Goal: Task Accomplishment & Management: Manage account settings

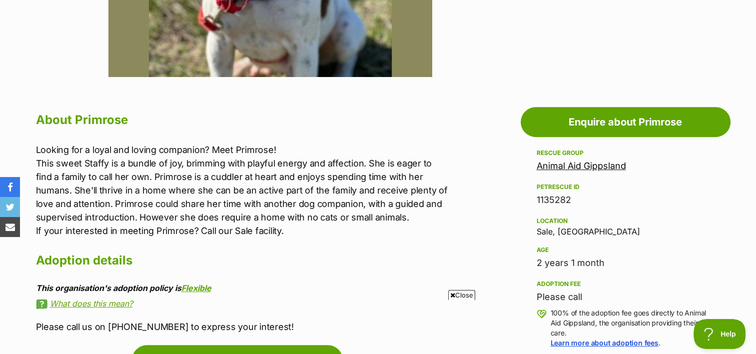
scroll to position [500, 0]
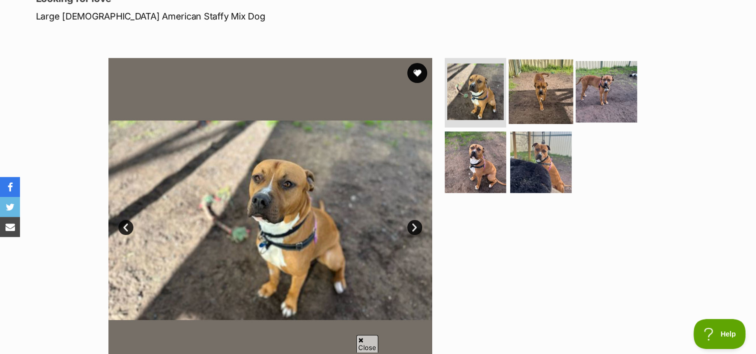
click at [531, 94] on img at bounding box center [541, 91] width 64 height 64
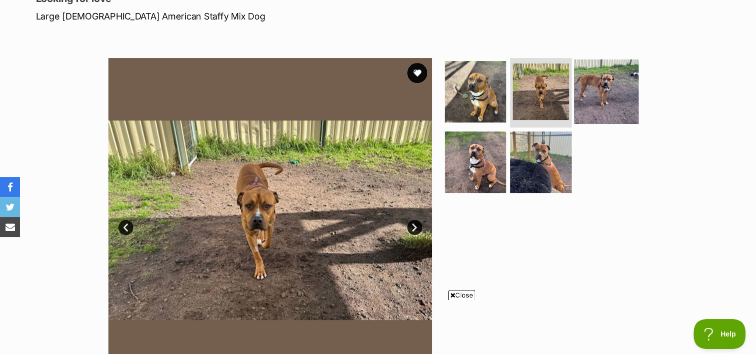
click at [586, 94] on img at bounding box center [606, 91] width 64 height 64
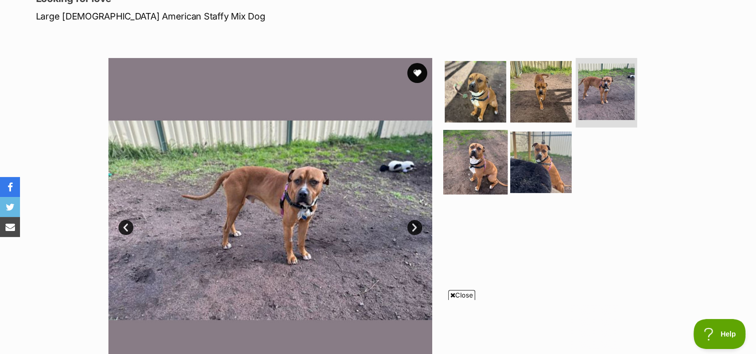
click at [462, 166] on img at bounding box center [475, 162] width 64 height 64
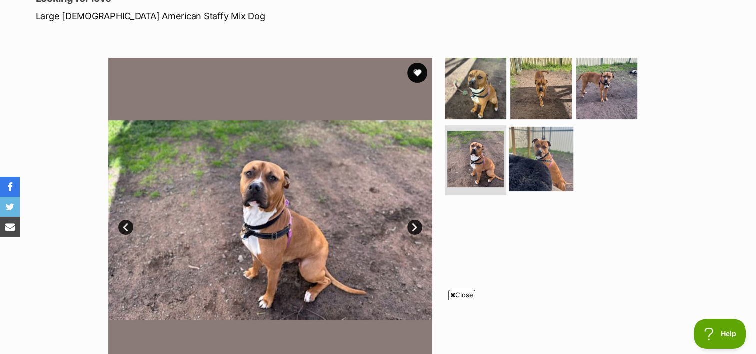
click at [538, 160] on img at bounding box center [541, 159] width 64 height 64
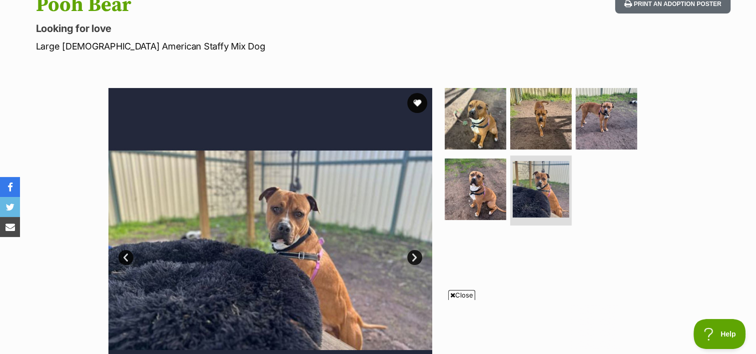
scroll to position [100, 0]
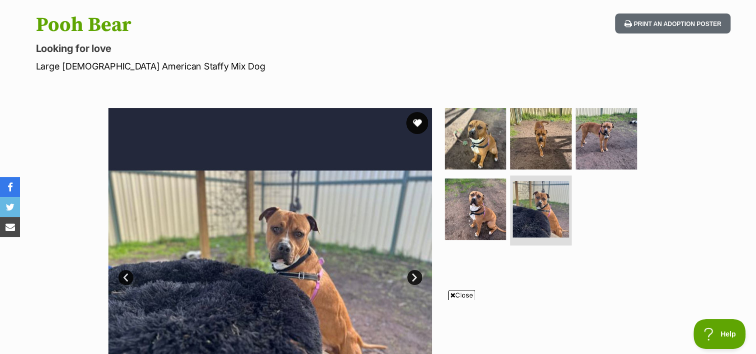
click at [418, 121] on button "favourite" at bounding box center [417, 123] width 22 height 22
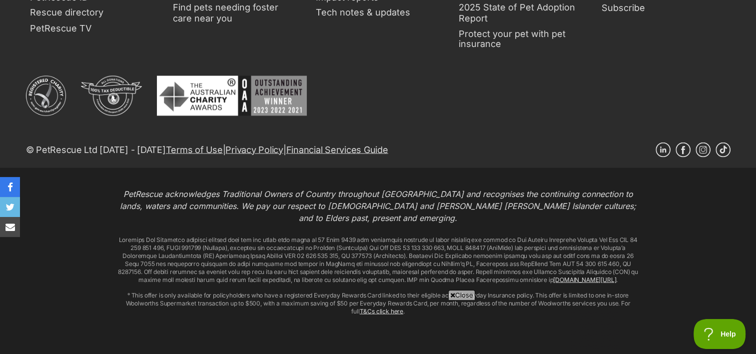
scroll to position [1877, 0]
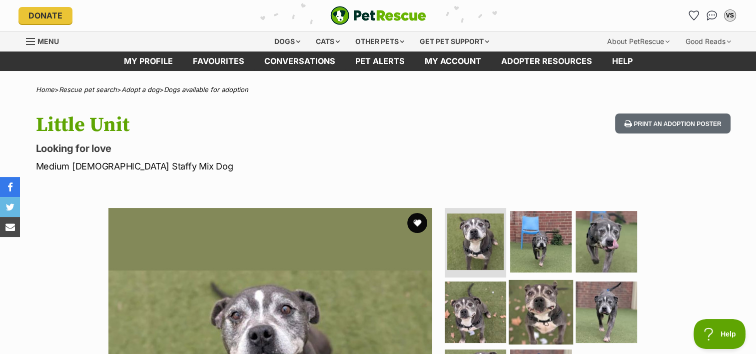
click at [552, 308] on img at bounding box center [541, 312] width 64 height 64
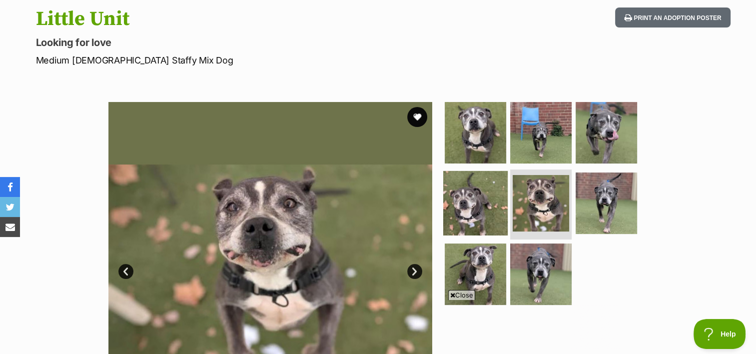
scroll to position [100, 0]
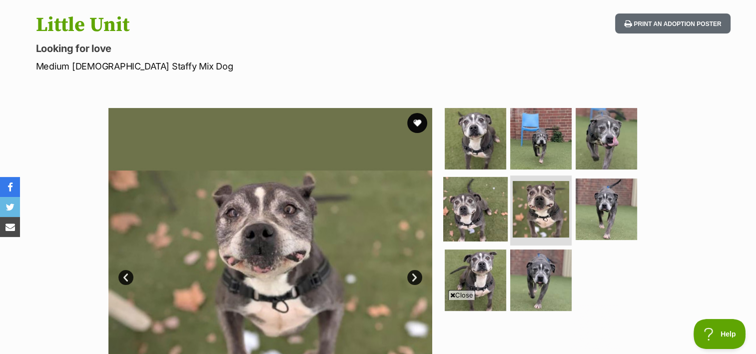
click at [478, 212] on img at bounding box center [475, 209] width 64 height 64
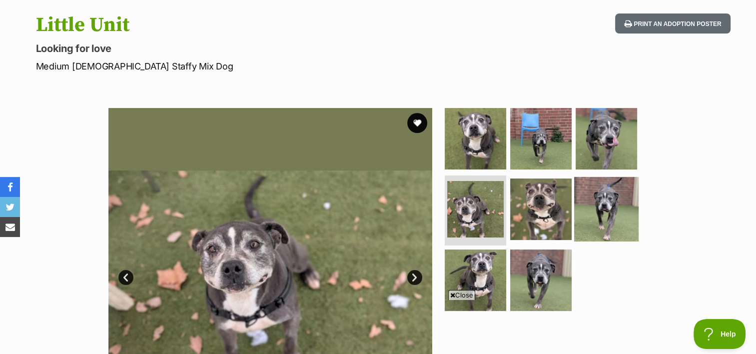
click at [604, 204] on img at bounding box center [606, 209] width 64 height 64
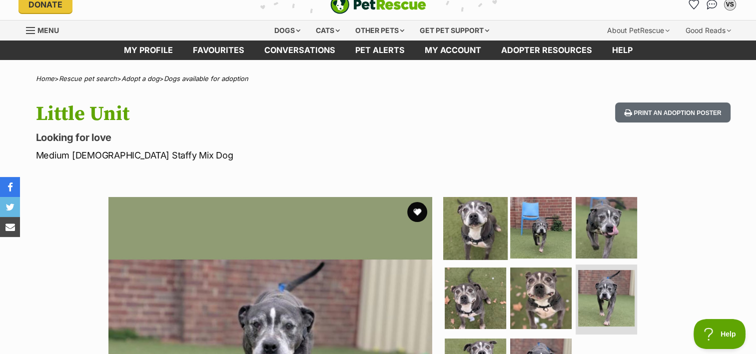
scroll to position [0, 0]
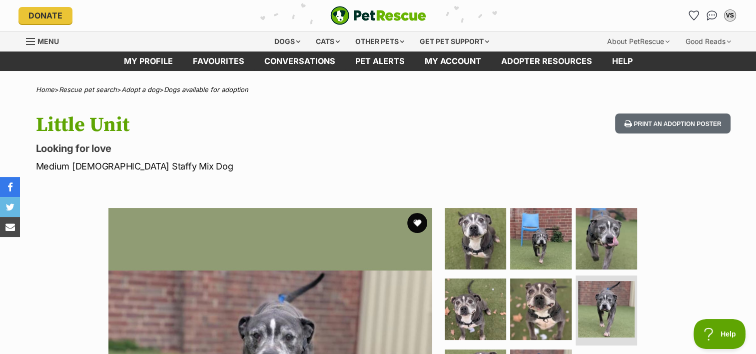
drag, startPoint x: 416, startPoint y: 221, endPoint x: 394, endPoint y: 216, distance: 22.7
click at [414, 220] on button "favourite" at bounding box center [417, 223] width 20 height 20
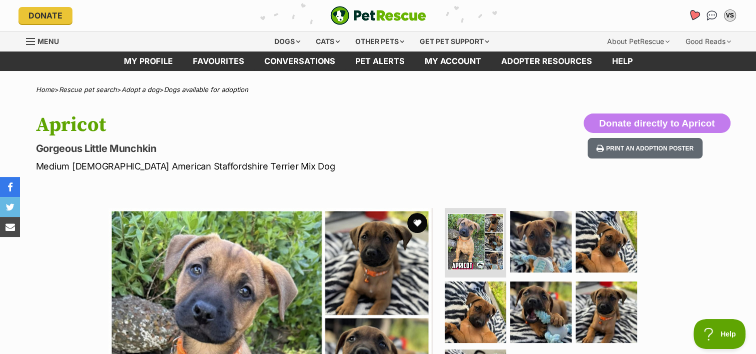
click at [695, 11] on icon "Favourites" at bounding box center [693, 15] width 13 height 13
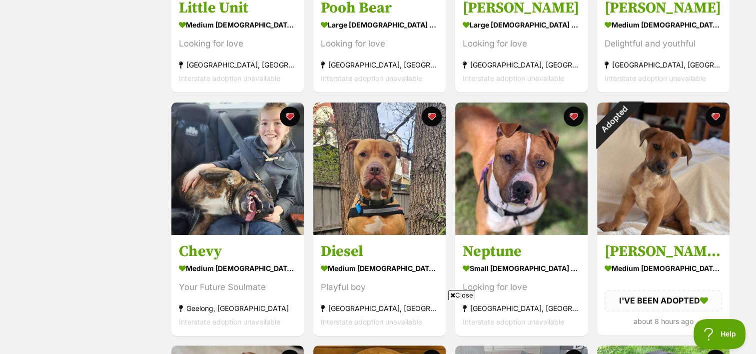
scroll to position [350, 0]
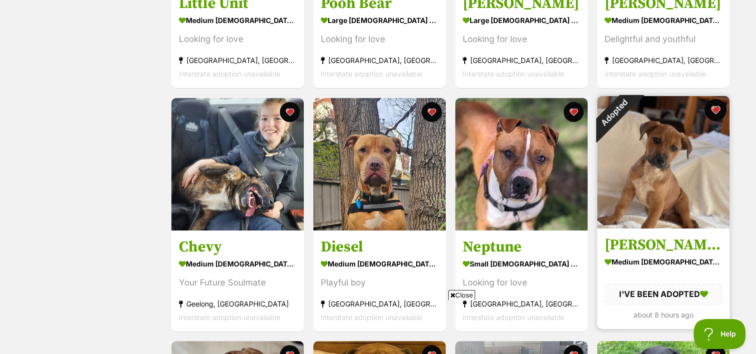
click at [716, 109] on button "favourite" at bounding box center [716, 110] width 22 height 22
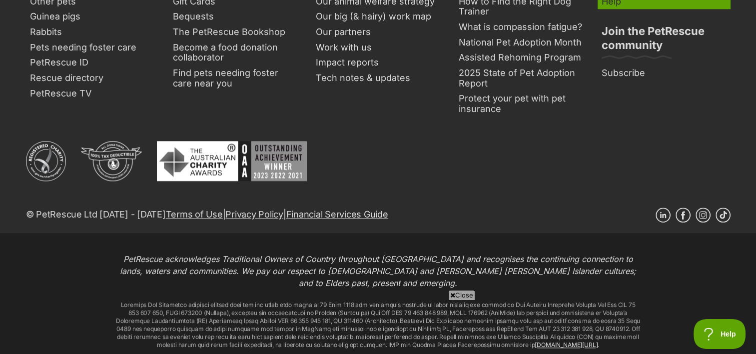
scroll to position [0, 0]
